Goal: Transaction & Acquisition: Purchase product/service

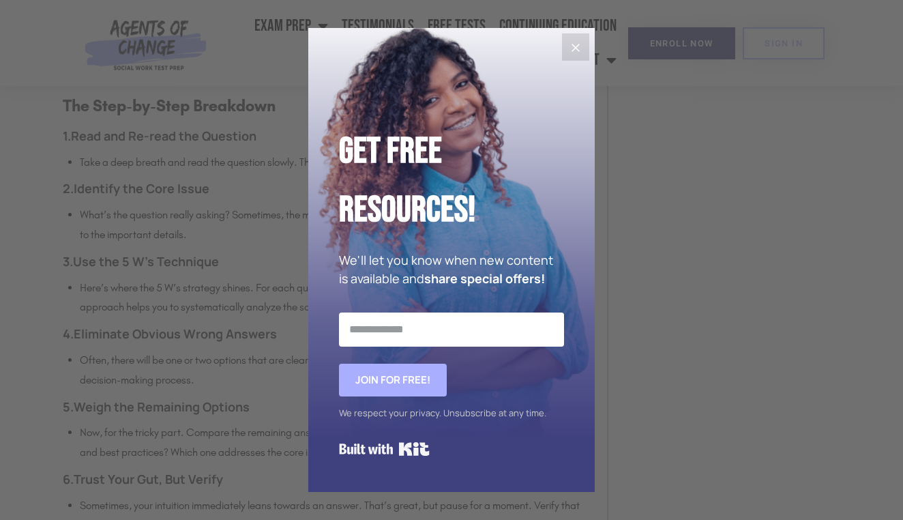
scroll to position [1410, 0]
click at [571, 55] on icon "Close" at bounding box center [576, 48] width 16 height 16
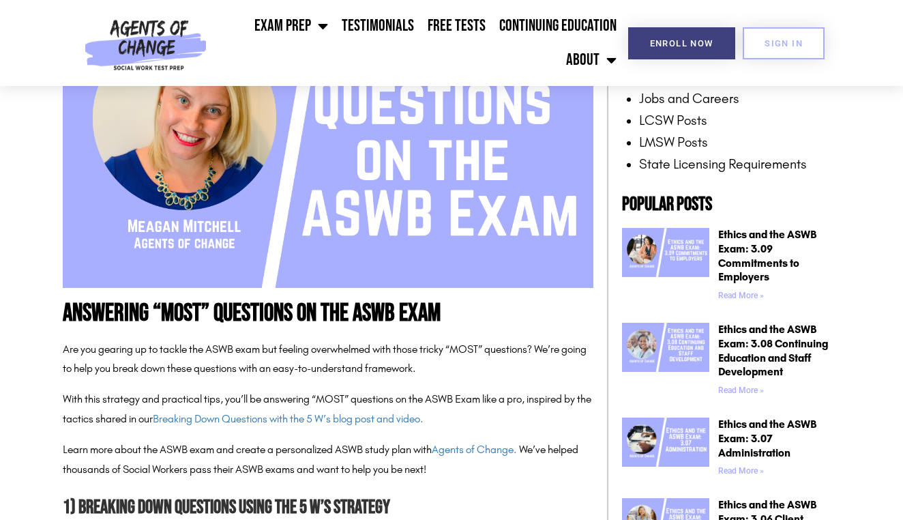
scroll to position [0, 0]
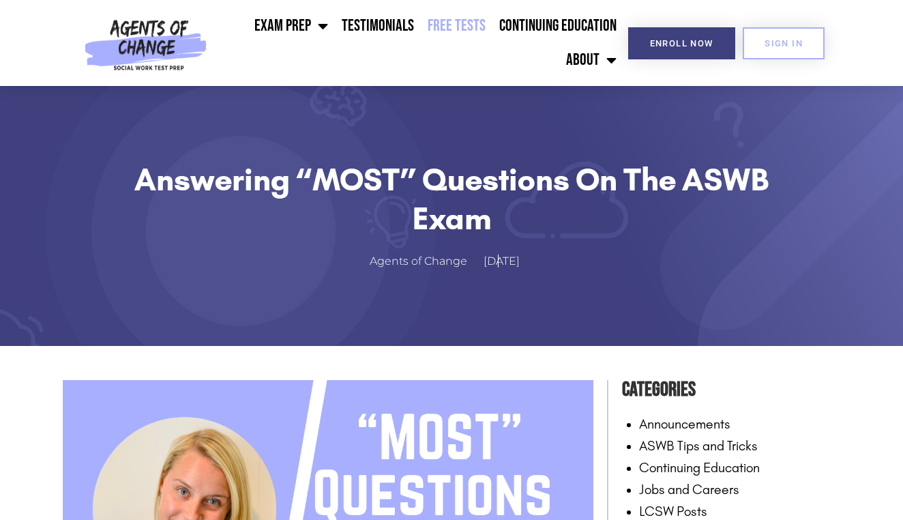
click at [447, 34] on link "Free Tests" at bounding box center [457, 26] width 72 height 34
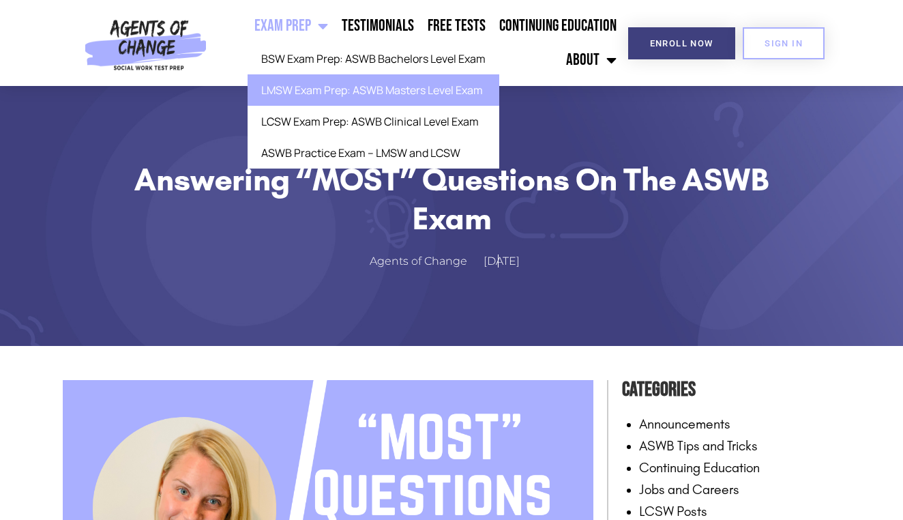
click at [329, 98] on link "LMSW Exam Prep: ASWB Masters Level Exam" at bounding box center [374, 89] width 252 height 31
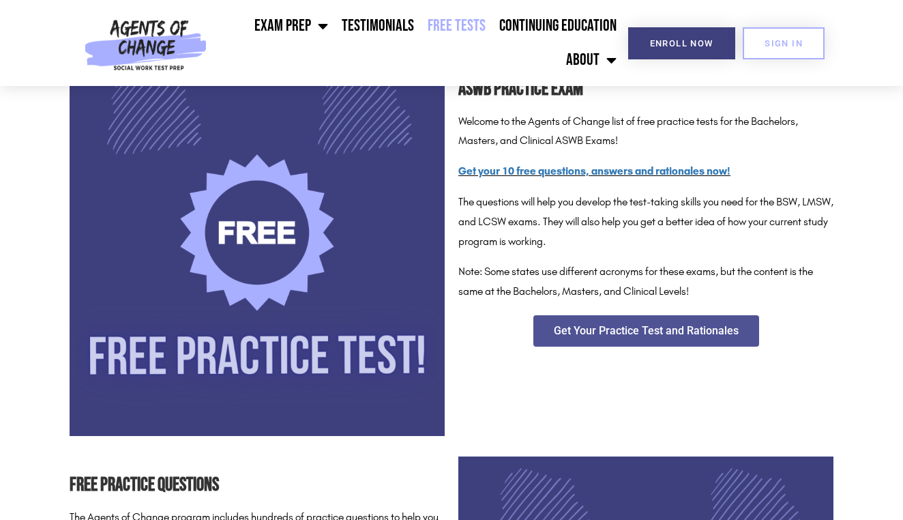
scroll to position [235, 0]
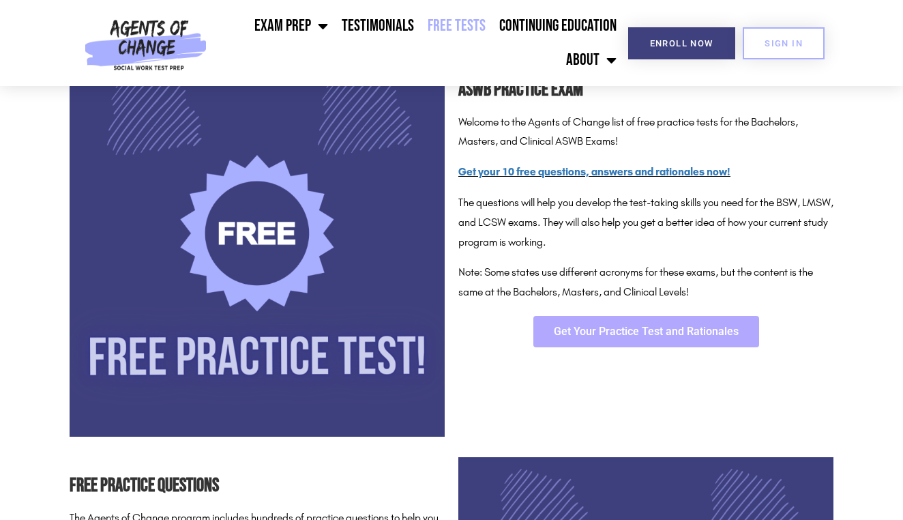
click at [705, 327] on span "Get Your Practice Test and Rationales" at bounding box center [646, 331] width 185 height 11
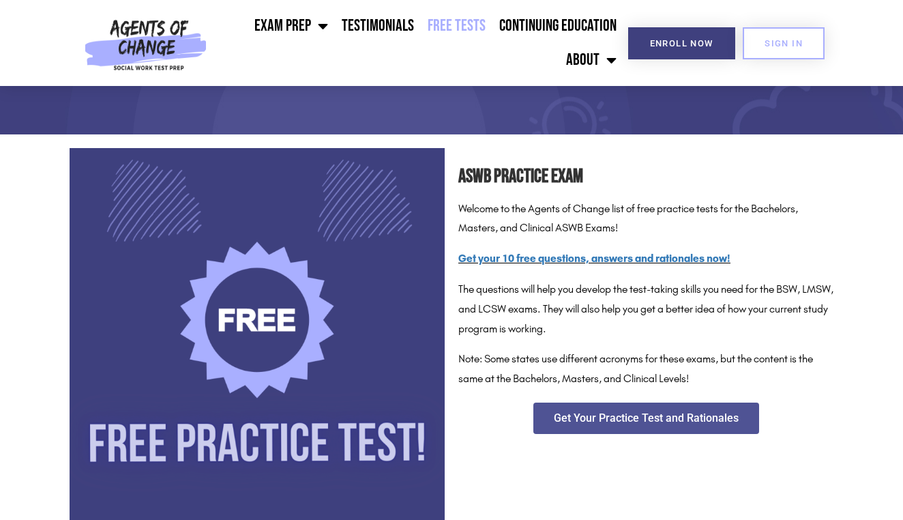
scroll to position [106, 0]
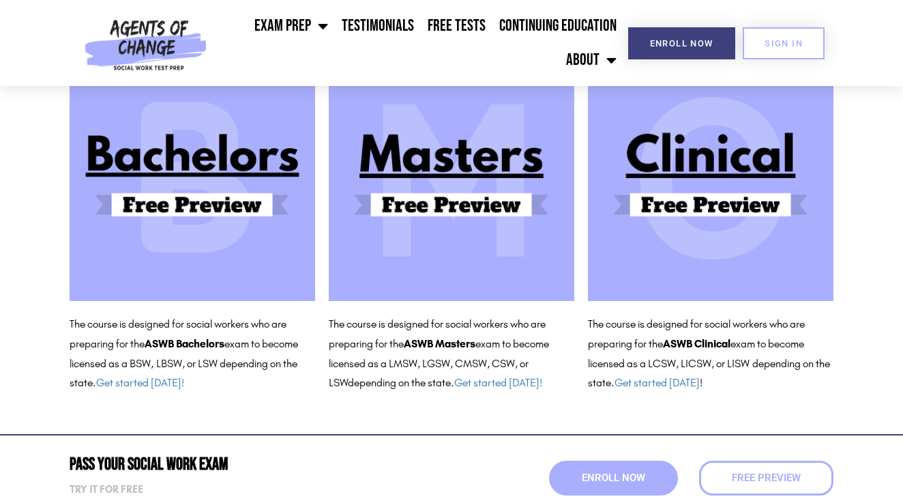
scroll to position [170, 0]
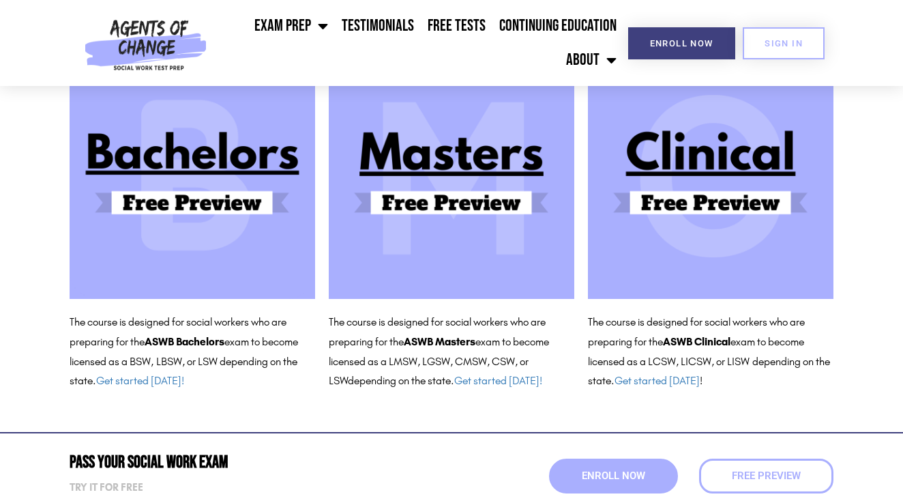
click at [493, 244] on img at bounding box center [452, 176] width 246 height 246
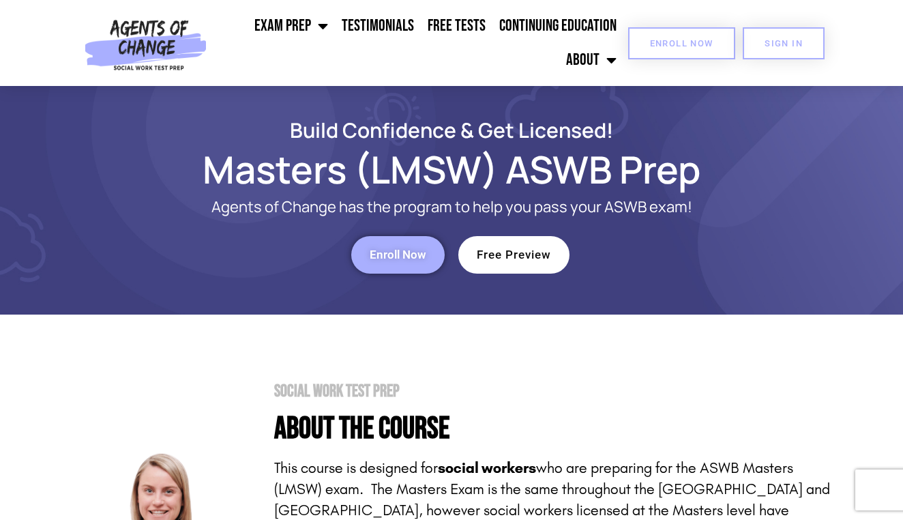
click at [664, 54] on link "Enroll Now" at bounding box center [681, 43] width 107 height 32
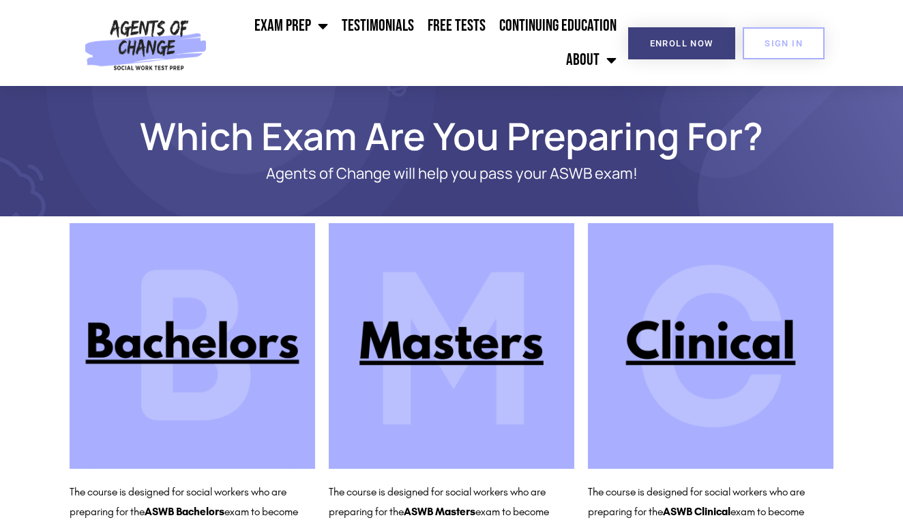
scroll to position [80, 0]
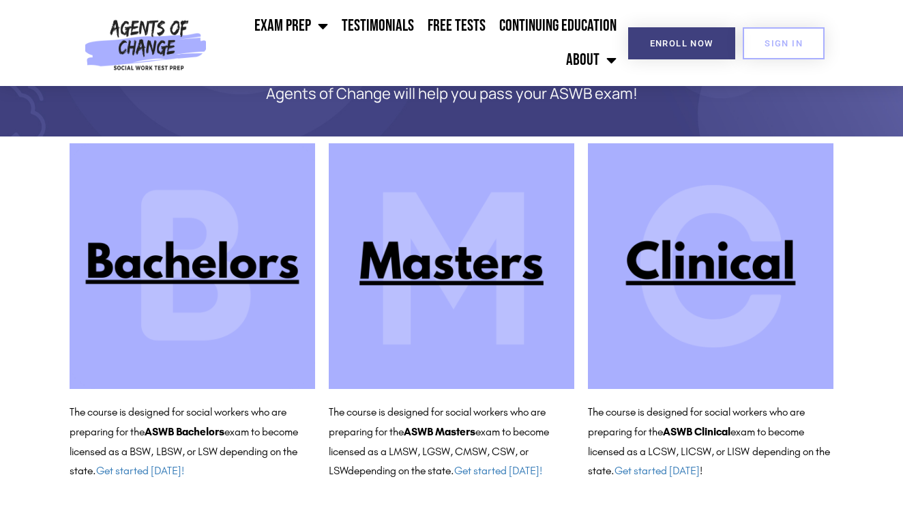
click at [387, 319] on img at bounding box center [452, 266] width 246 height 246
